Goal: Information Seeking & Learning: Learn about a topic

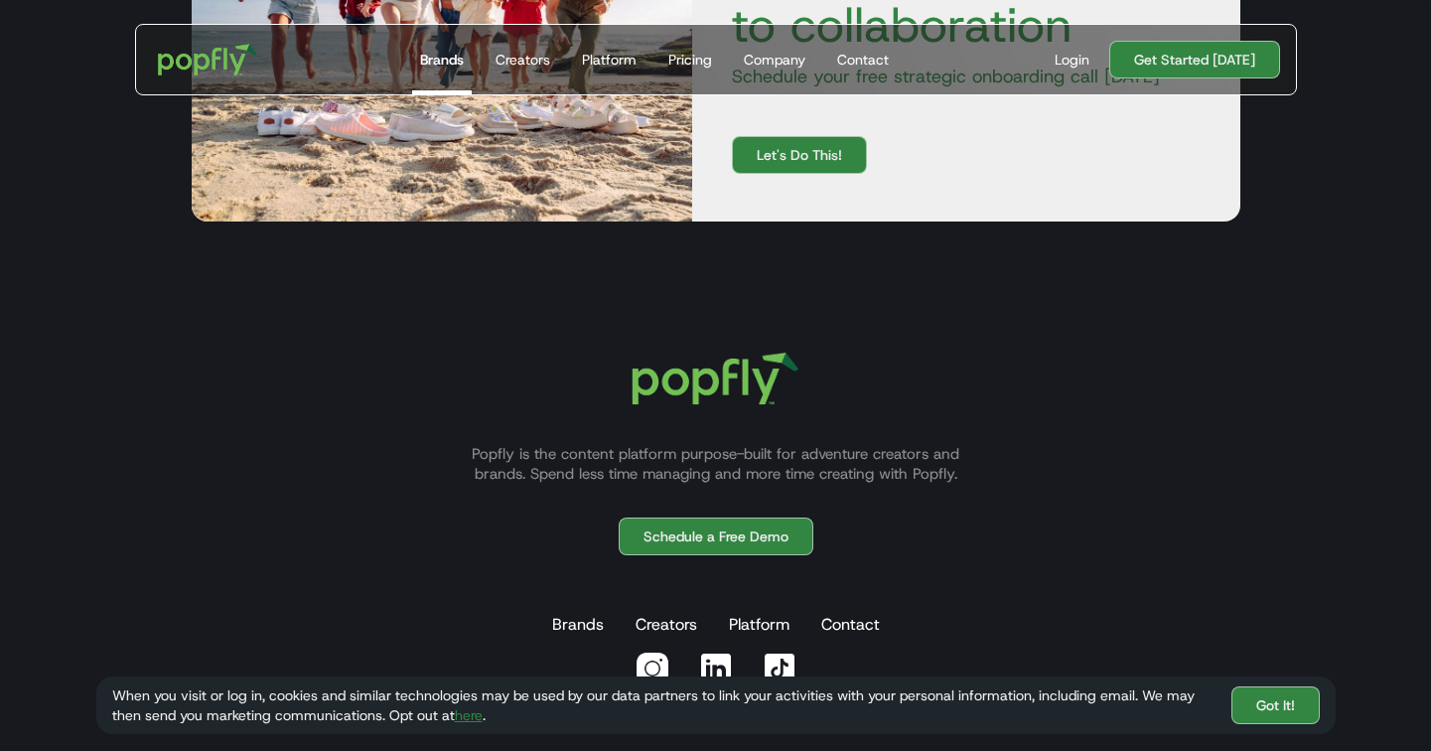
scroll to position [3706, 0]
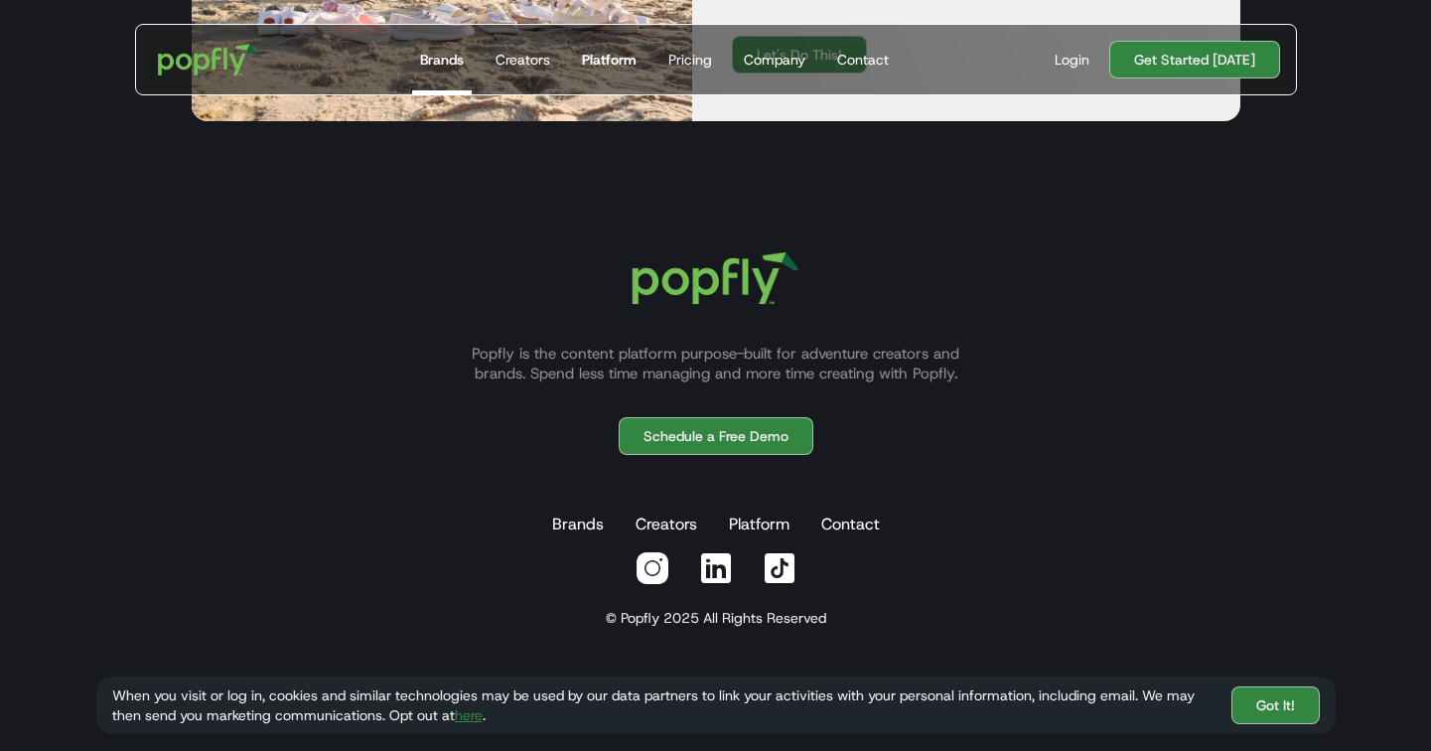
click at [623, 61] on div "Platform" at bounding box center [609, 60] width 55 height 20
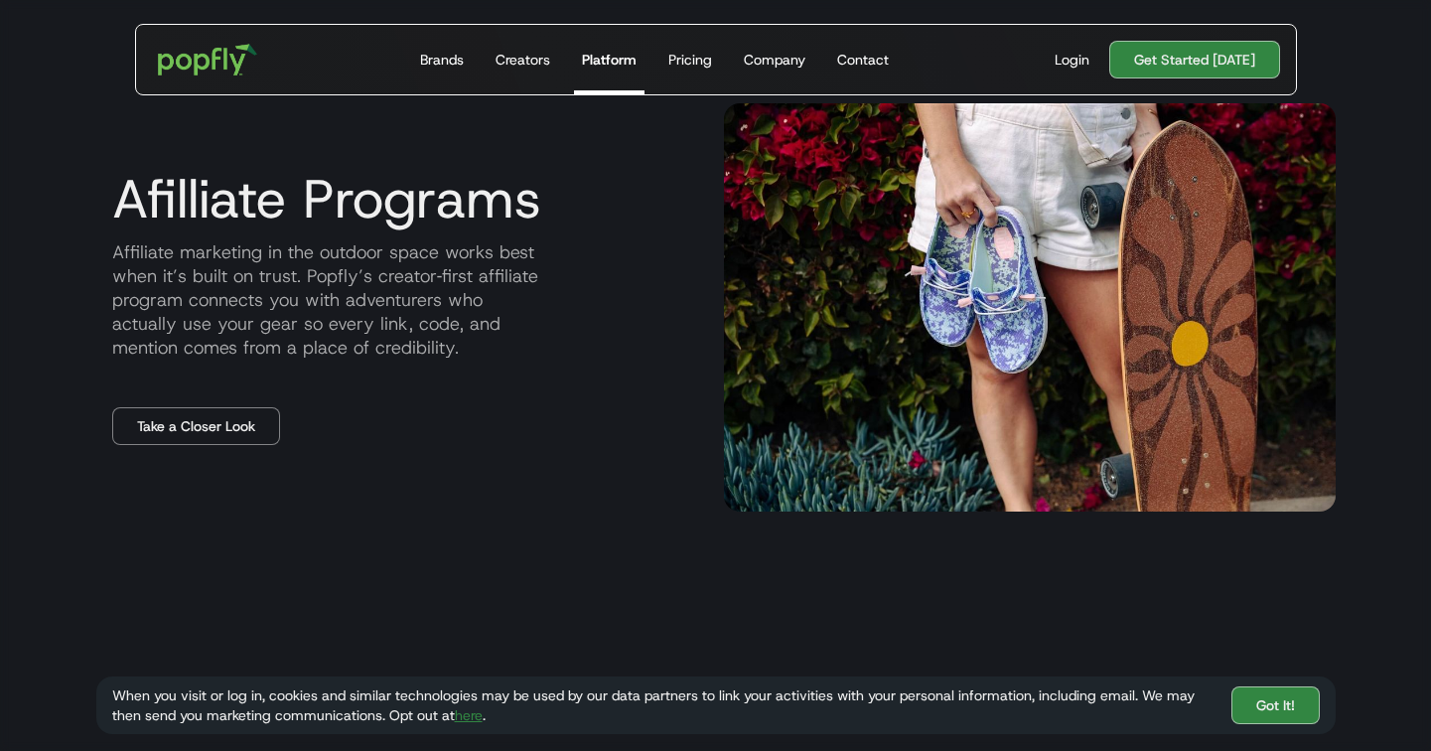
scroll to position [2132, 0]
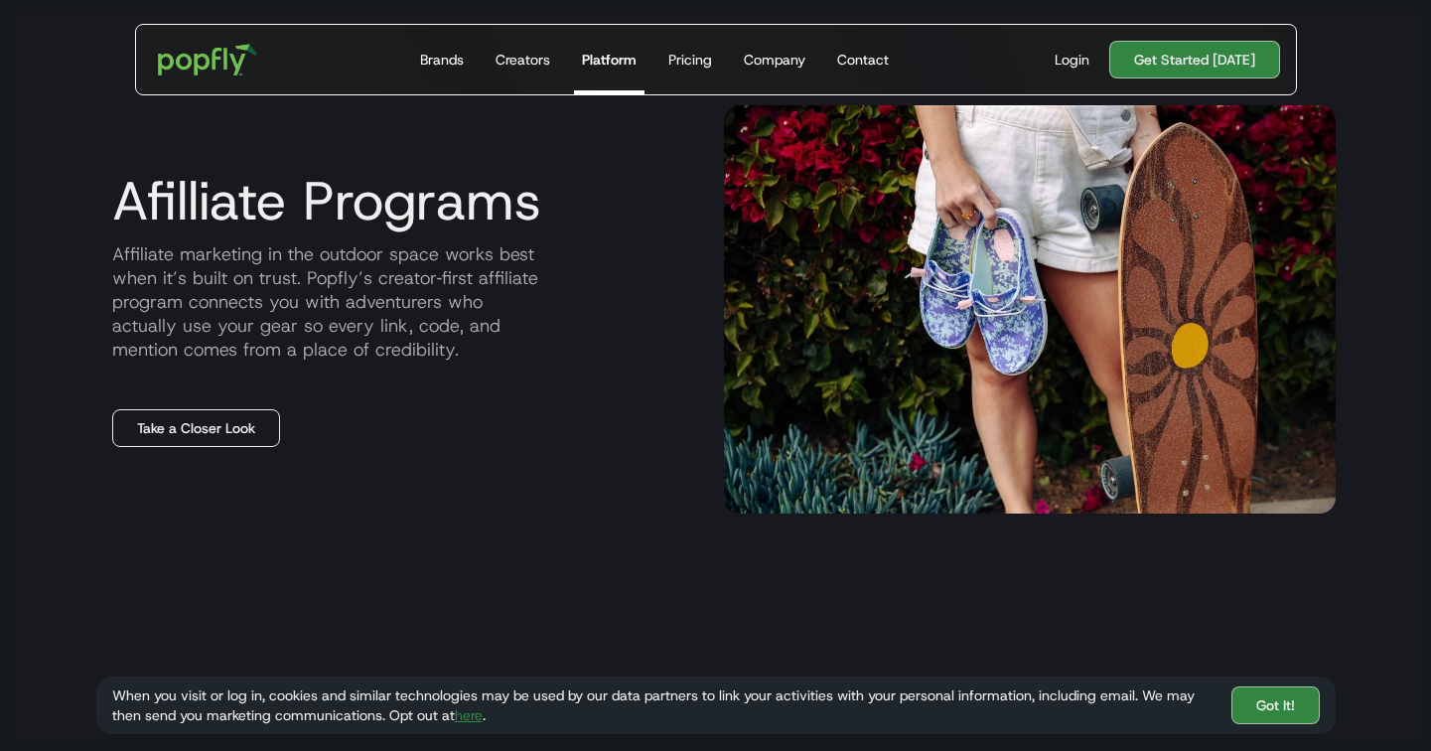
click at [190, 429] on link "Take a Closer Look" at bounding box center [196, 428] width 168 height 38
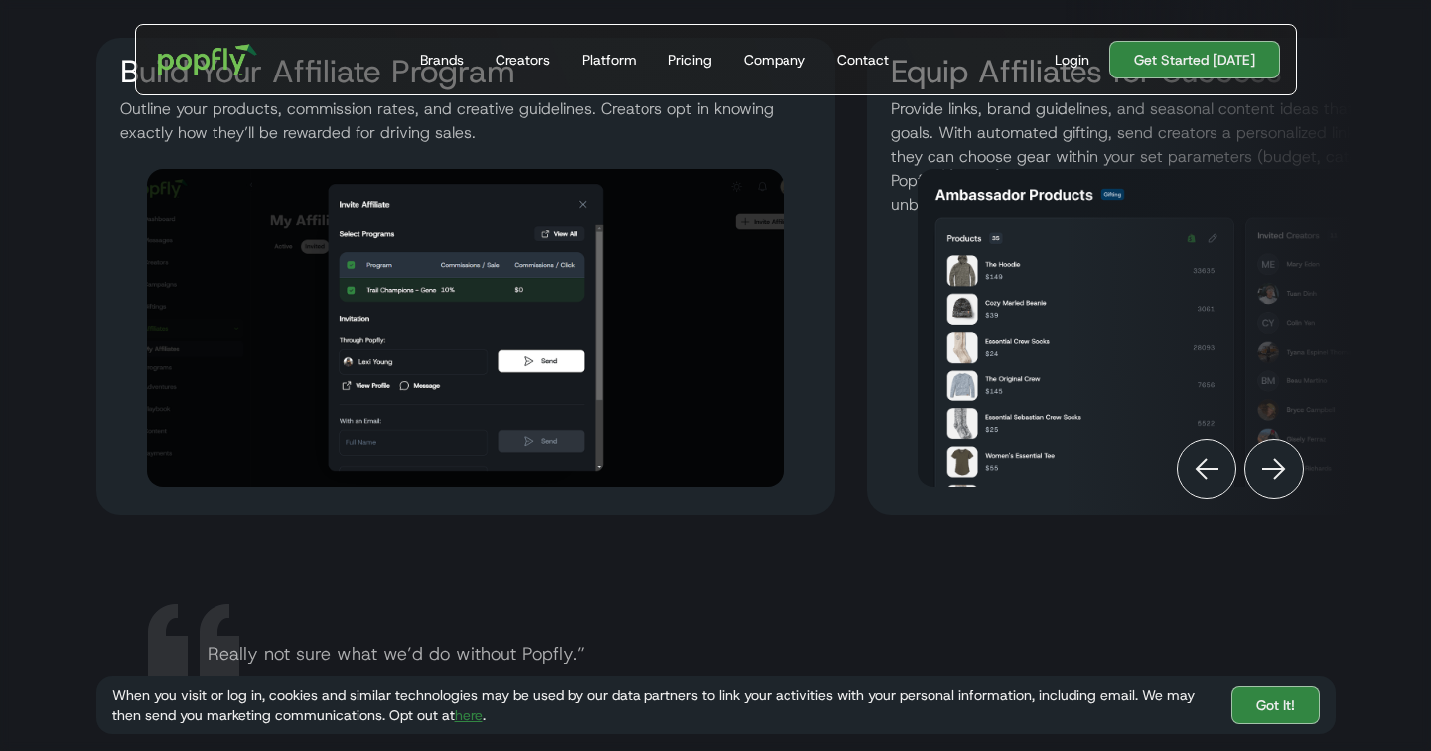
scroll to position [2450, 0]
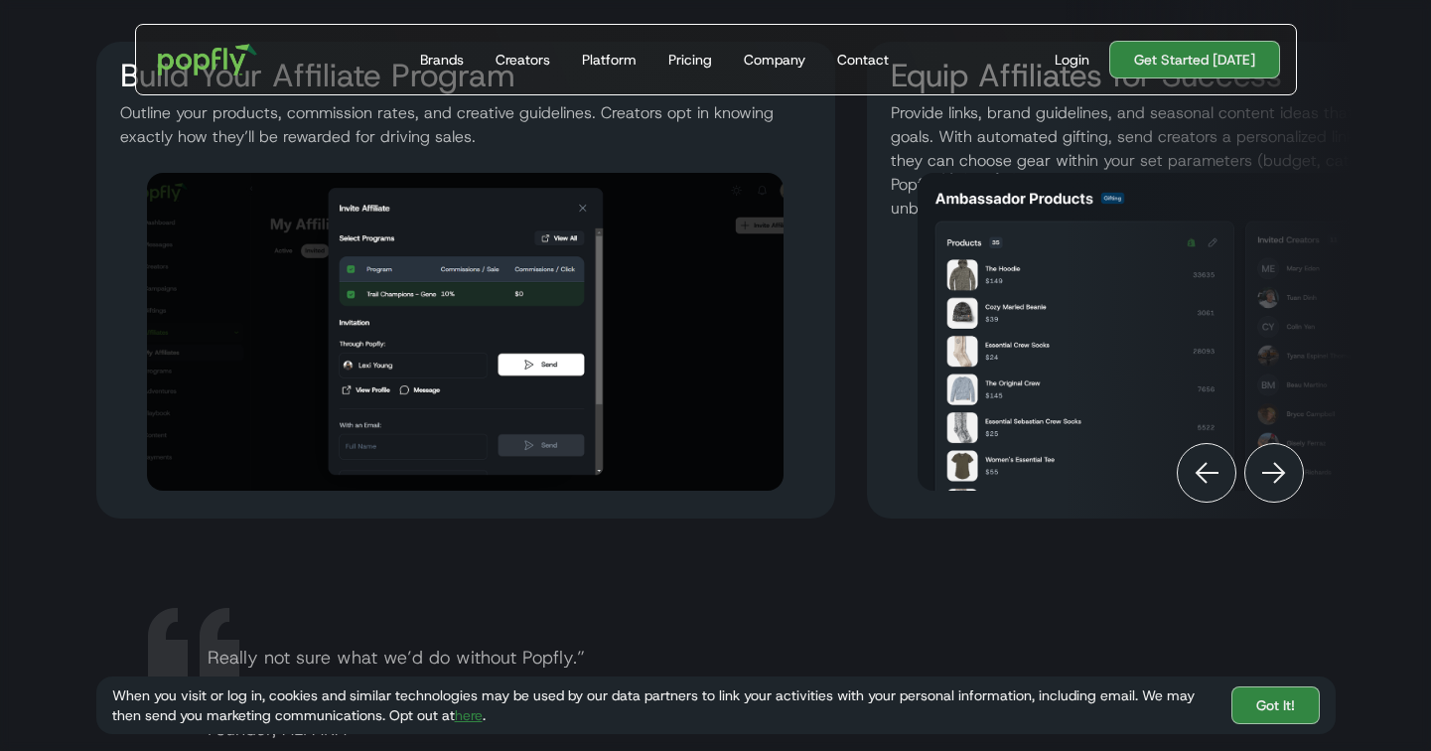
click at [1283, 473] on img "Next" at bounding box center [1275, 473] width 24 height 24
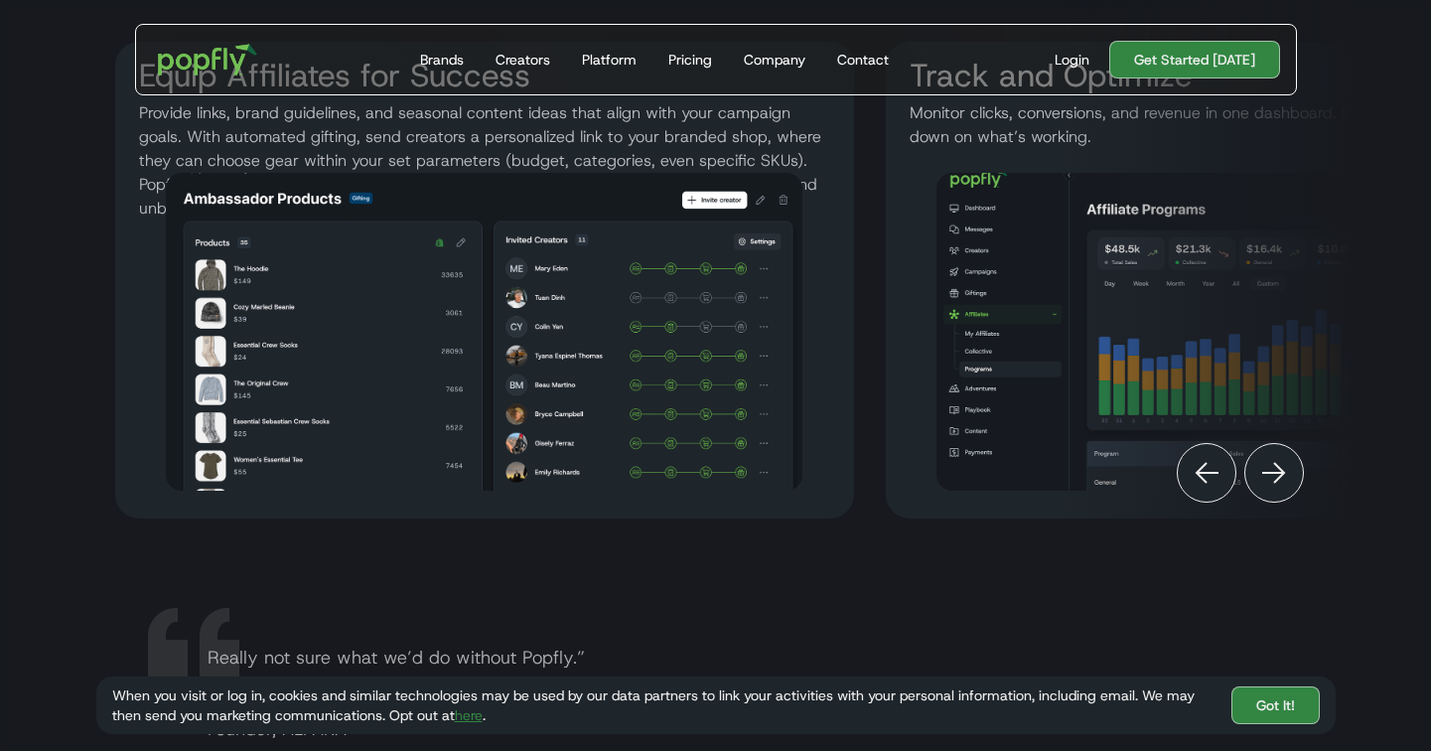
click at [1283, 473] on img "Next" at bounding box center [1275, 473] width 24 height 24
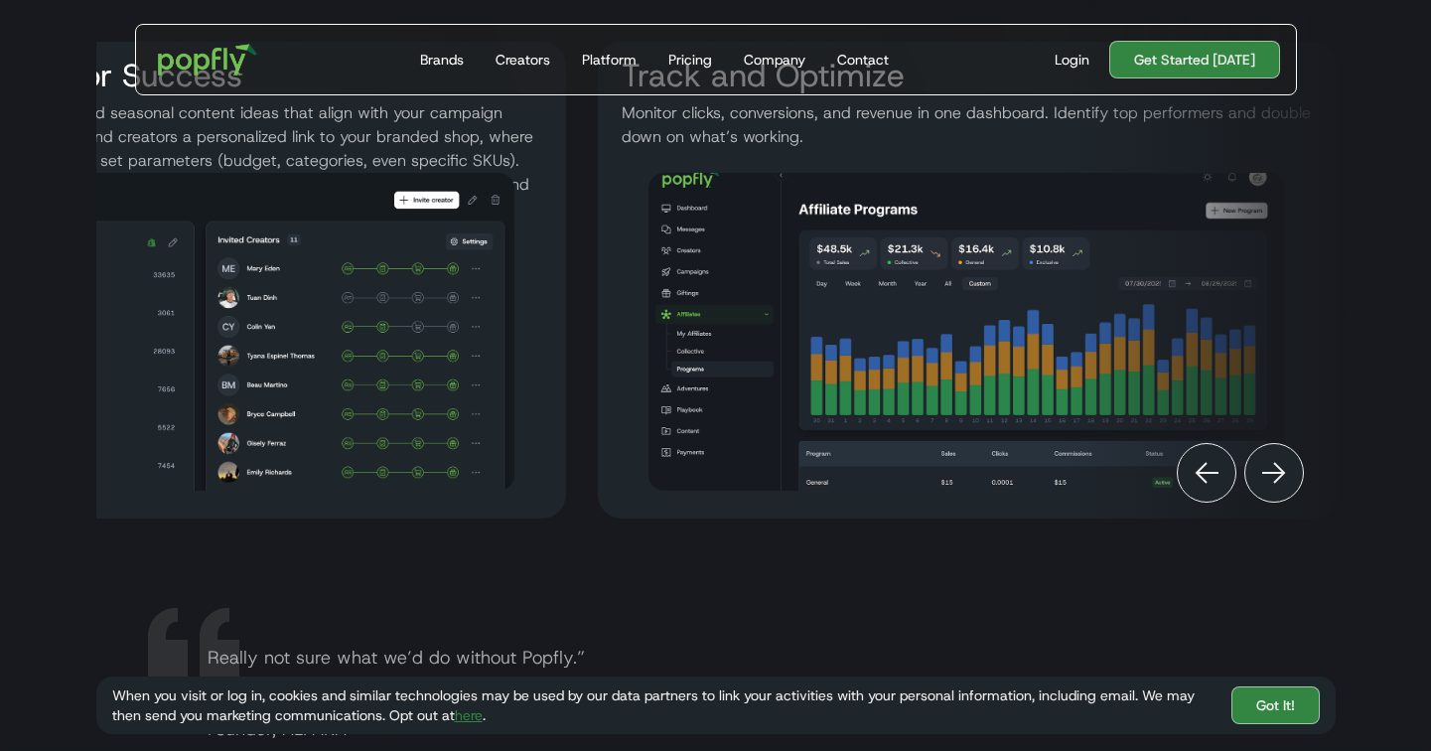
scroll to position [0, 1081]
click at [1283, 473] on img "Next" at bounding box center [1275, 473] width 24 height 24
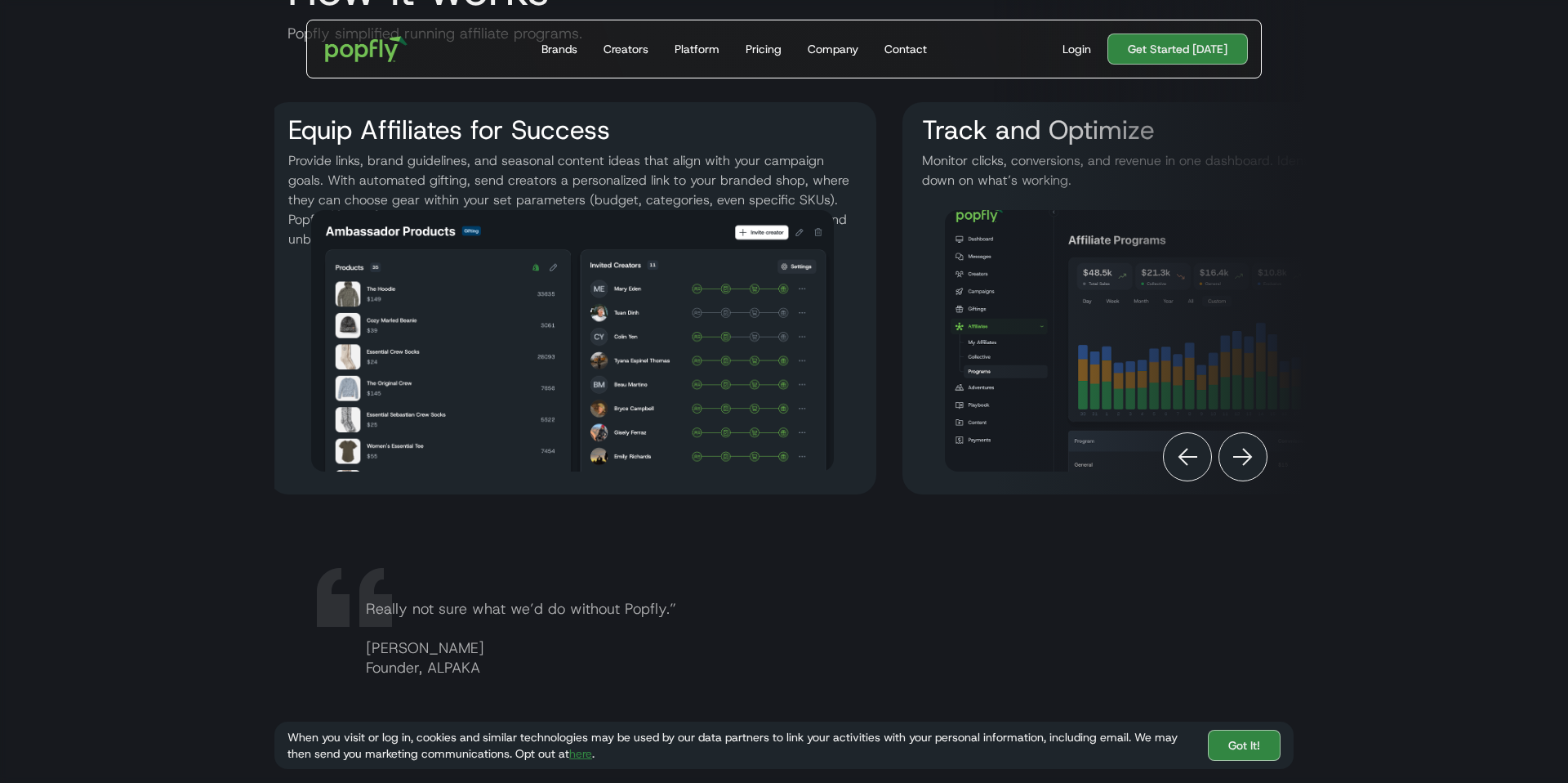
scroll to position [0, 667]
click at [1176, 447] on img "Next" at bounding box center [1243, 456] width 20 height 20
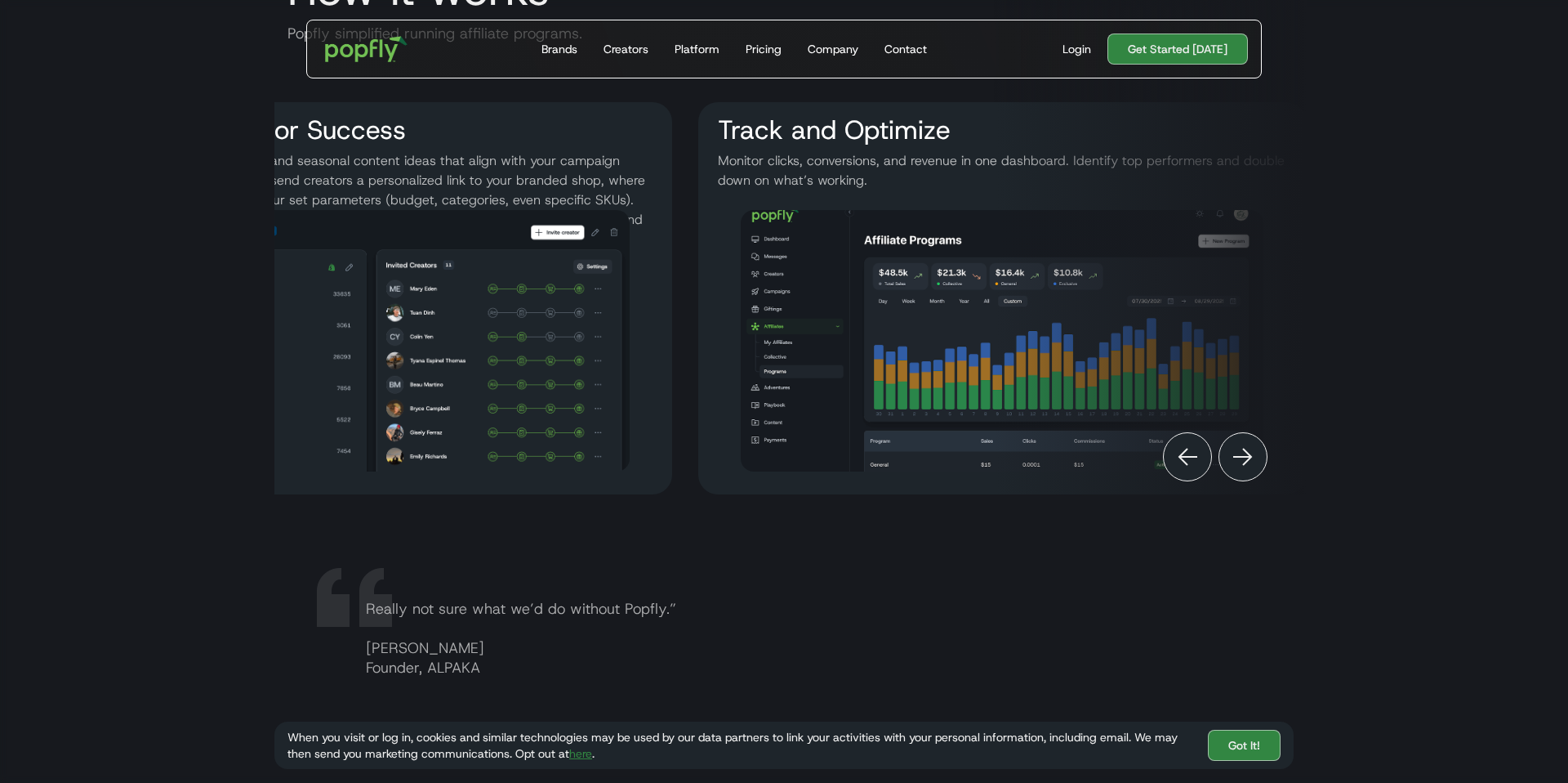
scroll to position [0, 889]
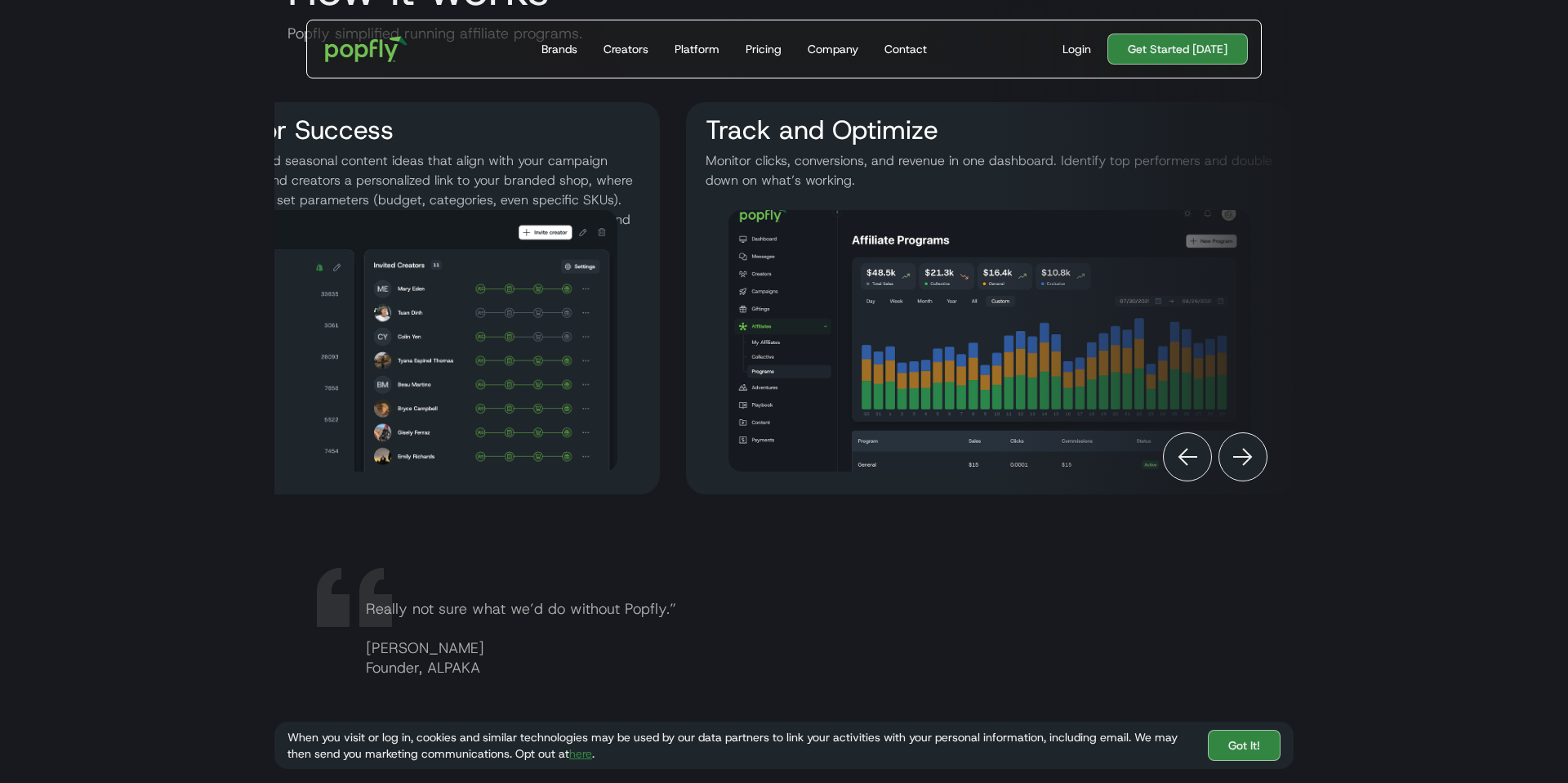
click at [1176, 447] on img "Next" at bounding box center [1243, 456] width 20 height 20
click at [1176, 455] on img "Next" at bounding box center [1243, 456] width 20 height 20
click at [1167, 455] on div "Previous" at bounding box center [1187, 456] width 49 height 49
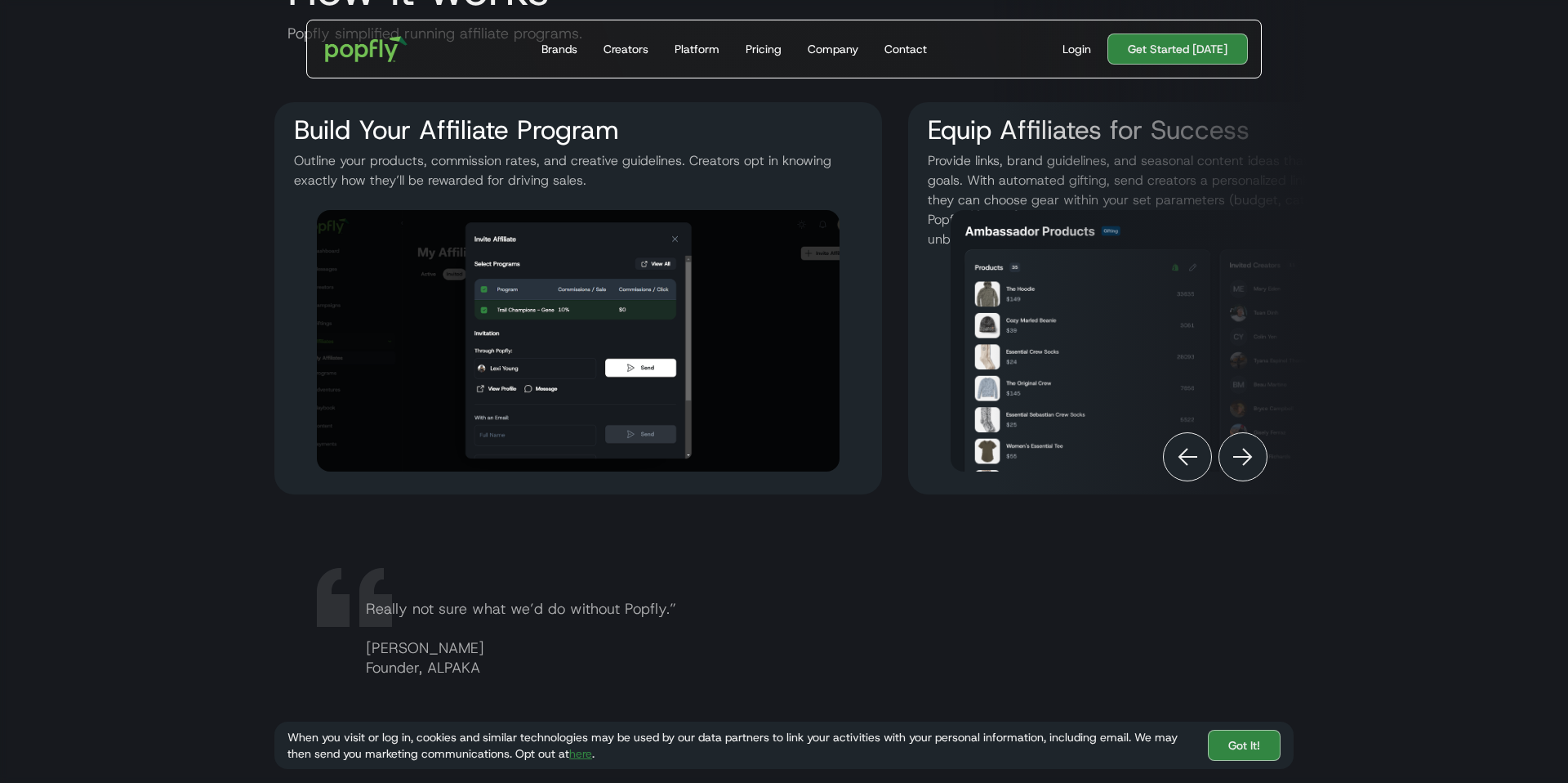
scroll to position [2111, 0]
click at [1176, 458] on img "Next" at bounding box center [1243, 457] width 20 height 20
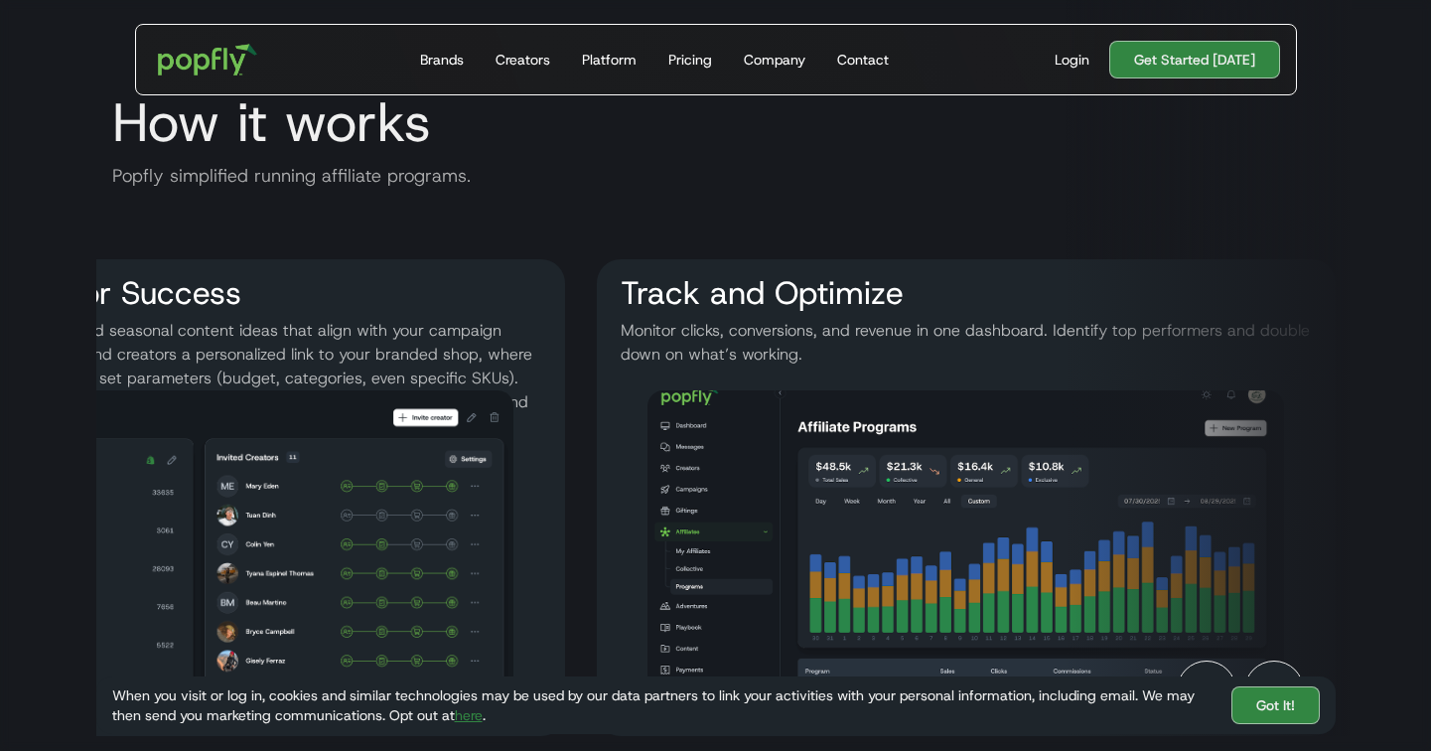
scroll to position [0, 1081]
